Goal: Find specific page/section: Find specific page/section

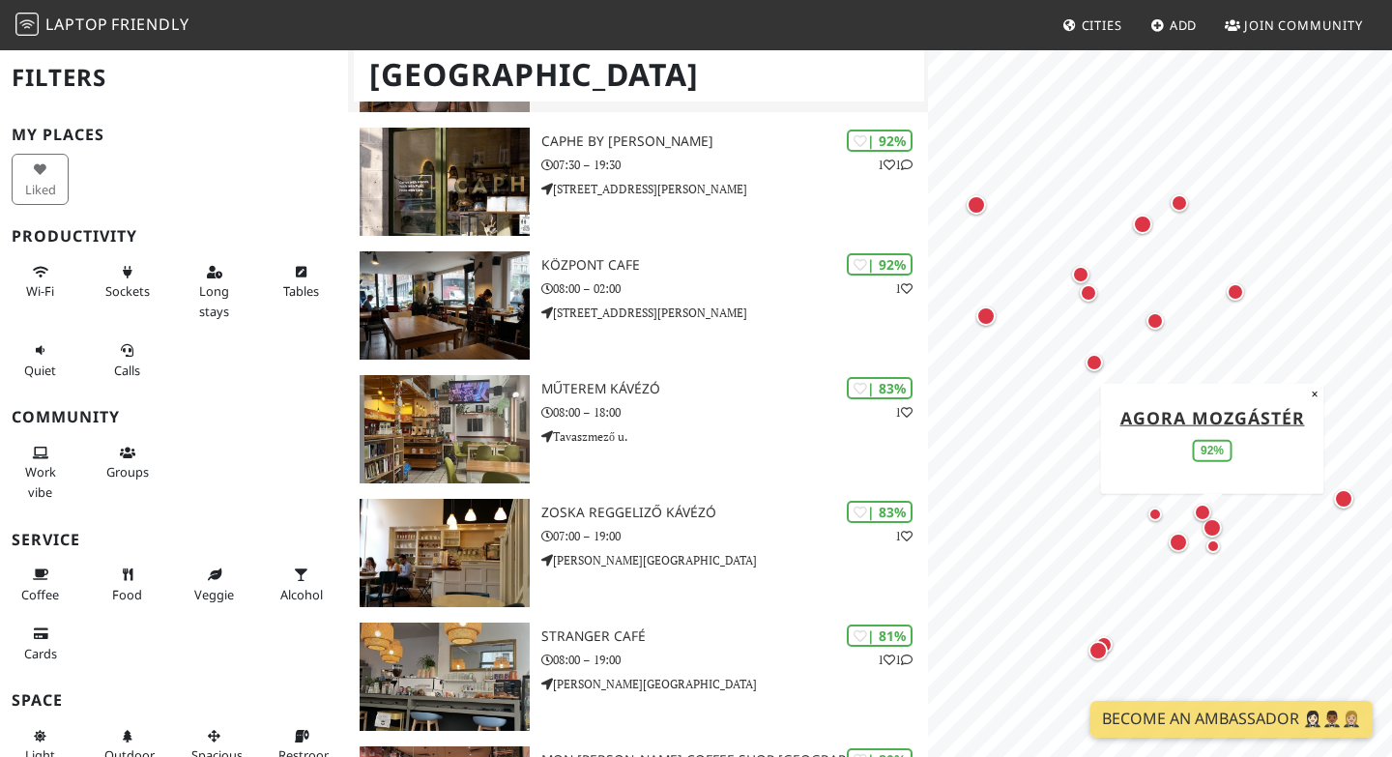
scroll to position [591, 0]
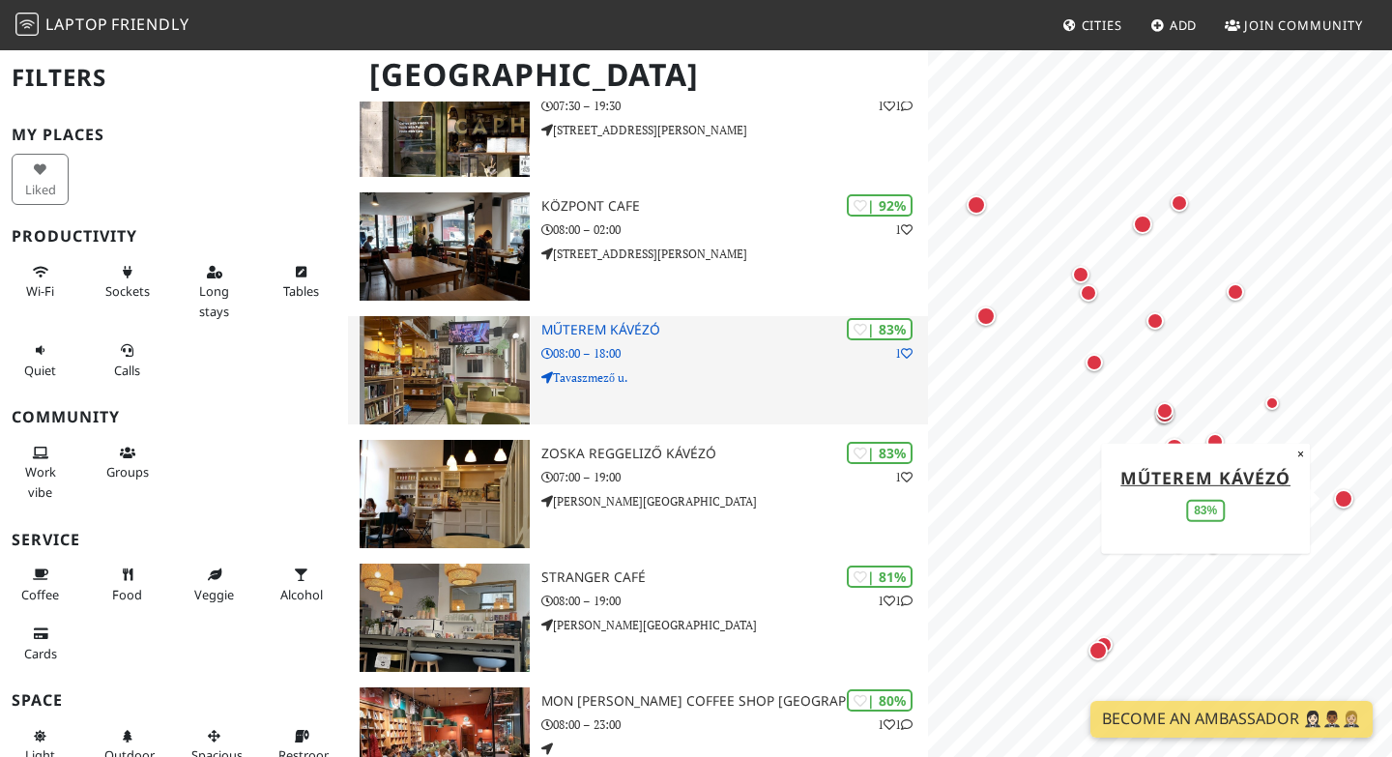
click at [567, 332] on h3 "Műterem Kávézó" at bounding box center [734, 330] width 387 height 16
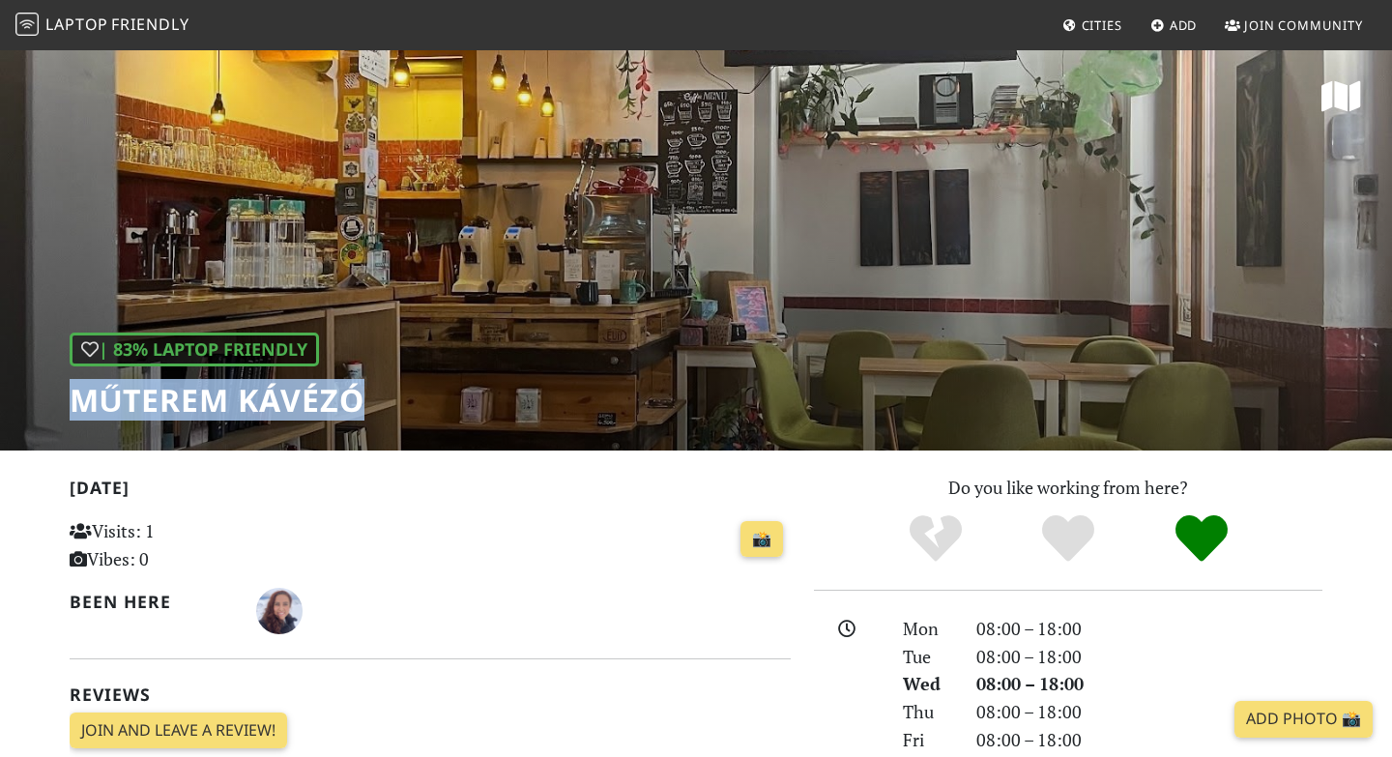
drag, startPoint x: 69, startPoint y: 411, endPoint x: 341, endPoint y: 428, distance: 273.2
click at [341, 428] on div "| 83% Laptop Friendly Műterem Kávézó" at bounding box center [696, 249] width 1392 height 402
copy h1 "Műterem Kávézó"
